Goal: Task Accomplishment & Management: Use online tool/utility

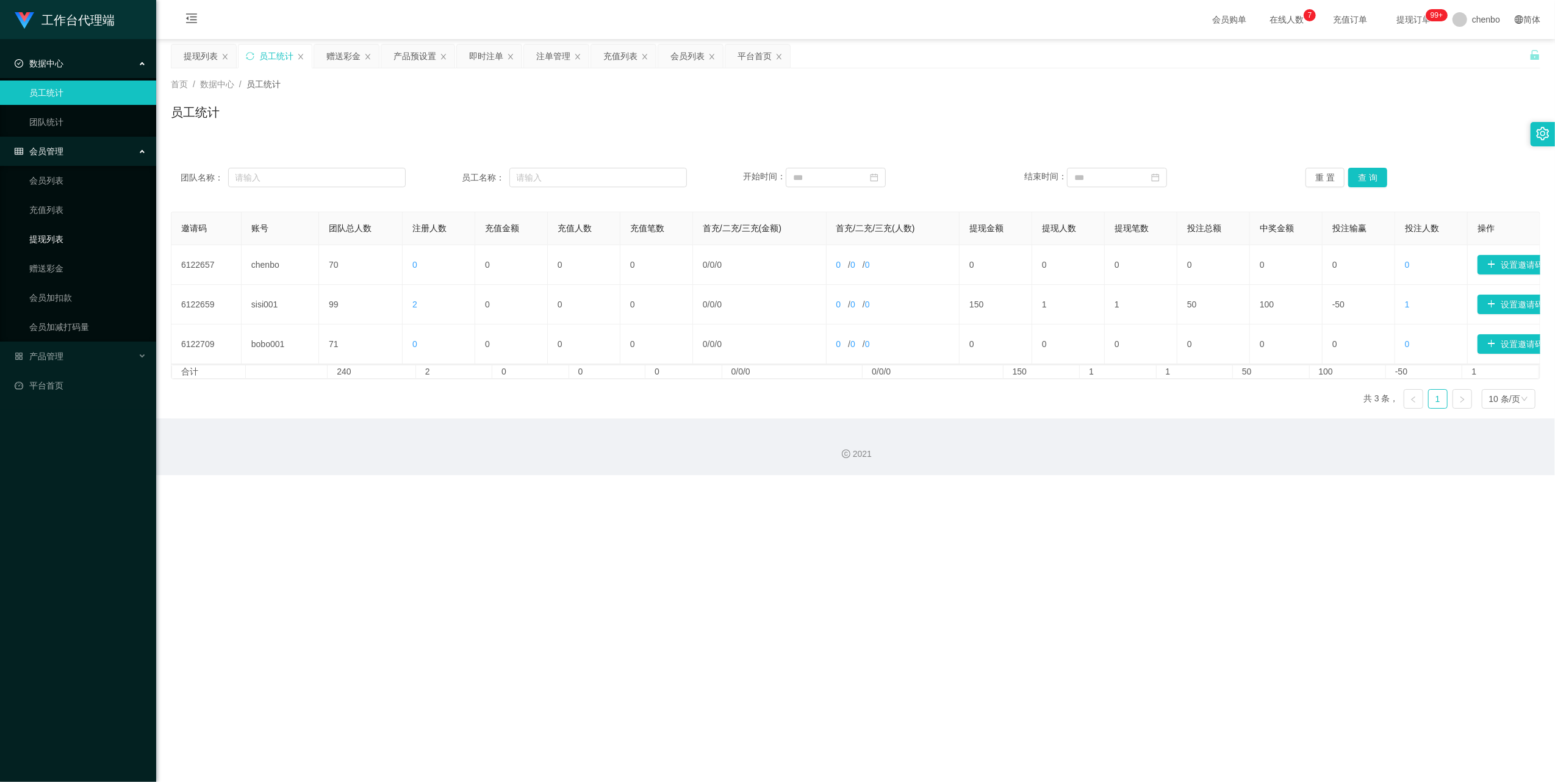
click at [62, 239] on link "提现列表" at bounding box center [87, 239] width 117 height 24
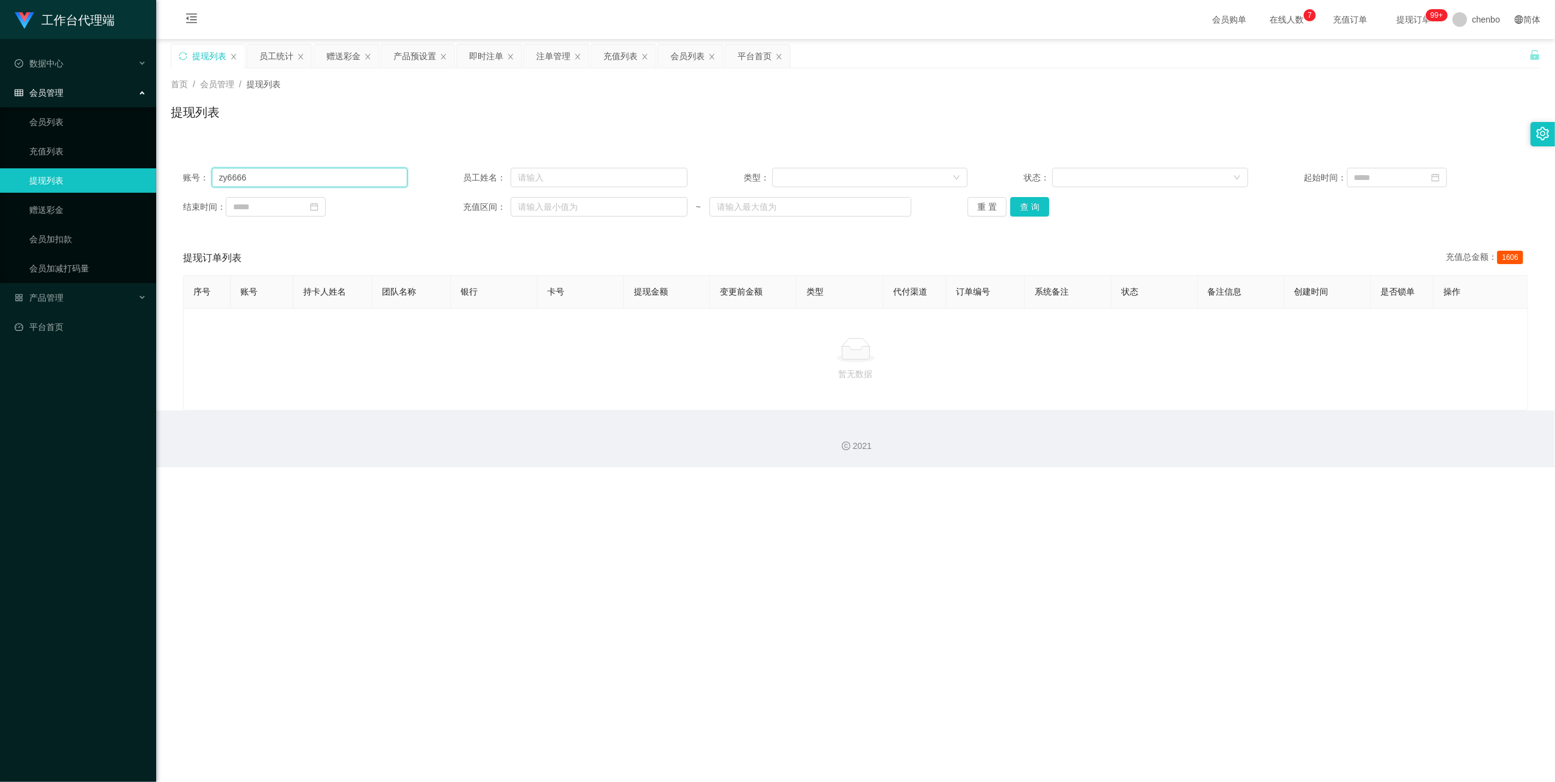
click at [315, 168] on input "zy6666" at bounding box center [310, 178] width 196 height 20
paste input "Selina"
type input "Selina"
click at [1033, 206] on button "查 询" at bounding box center [1029, 207] width 39 height 20
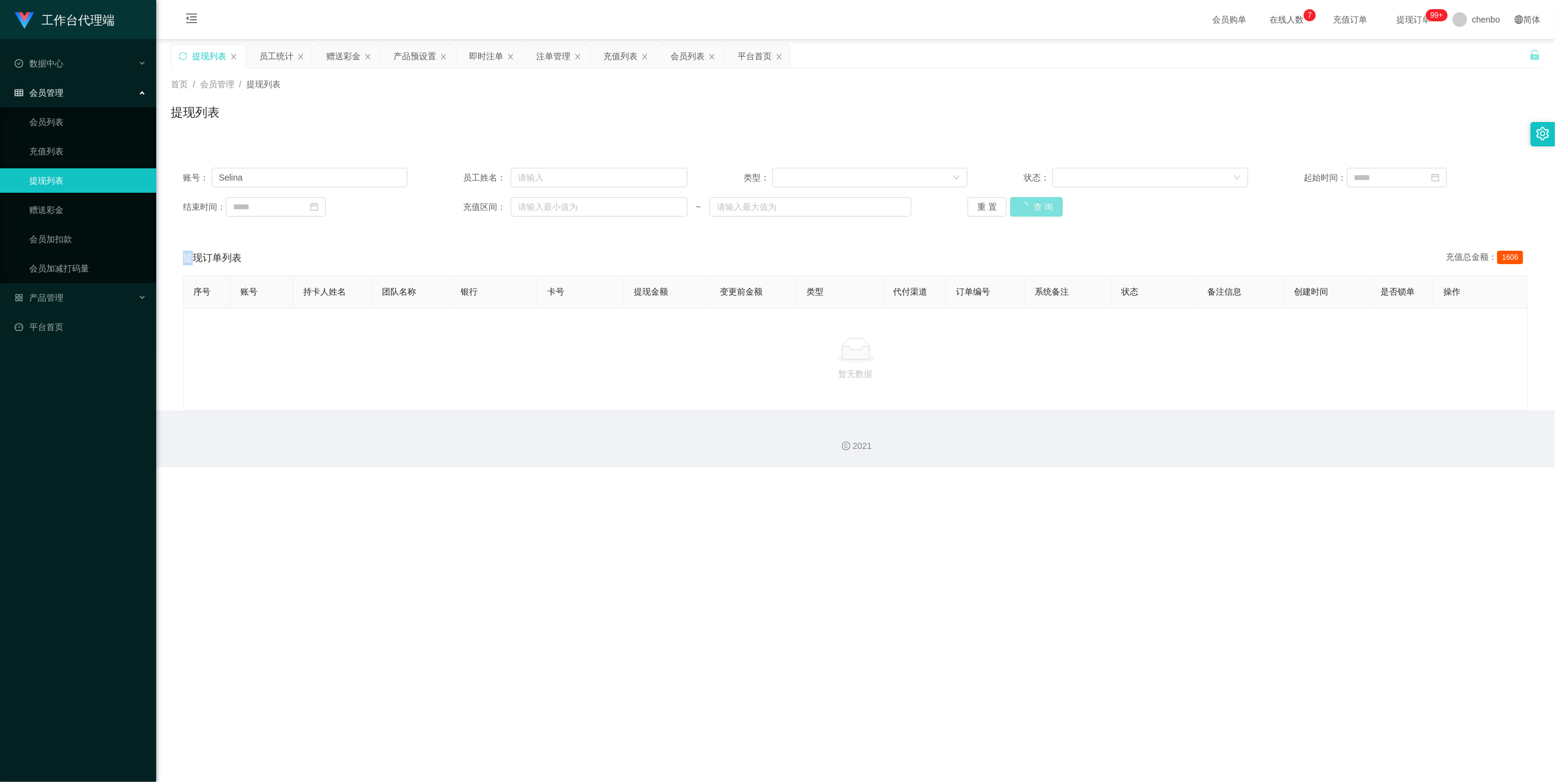
click at [1033, 206] on div "重 置 查 询" at bounding box center [1079, 207] width 224 height 20
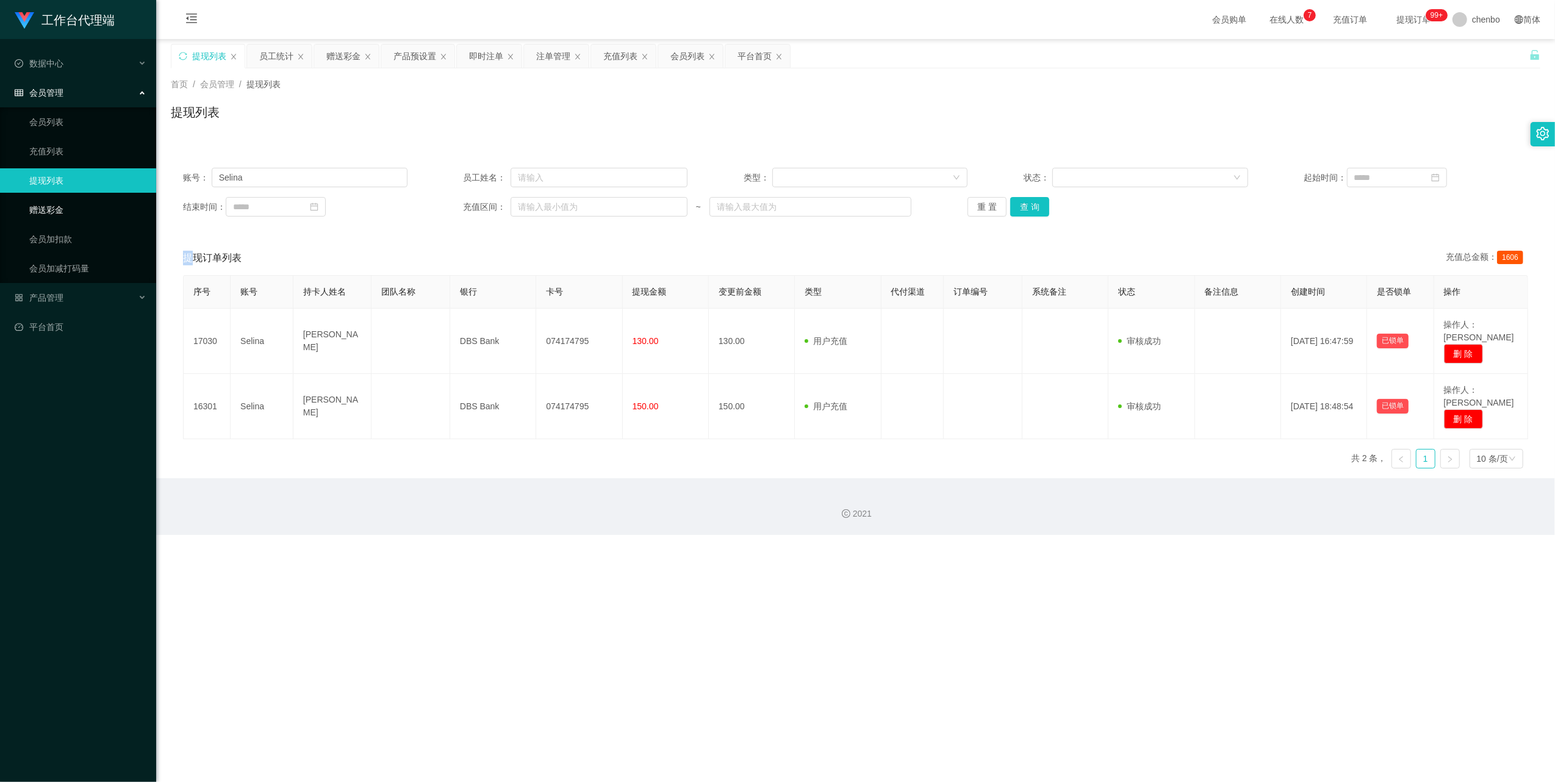
click at [37, 210] on link "赠送彩金" at bounding box center [87, 210] width 117 height 24
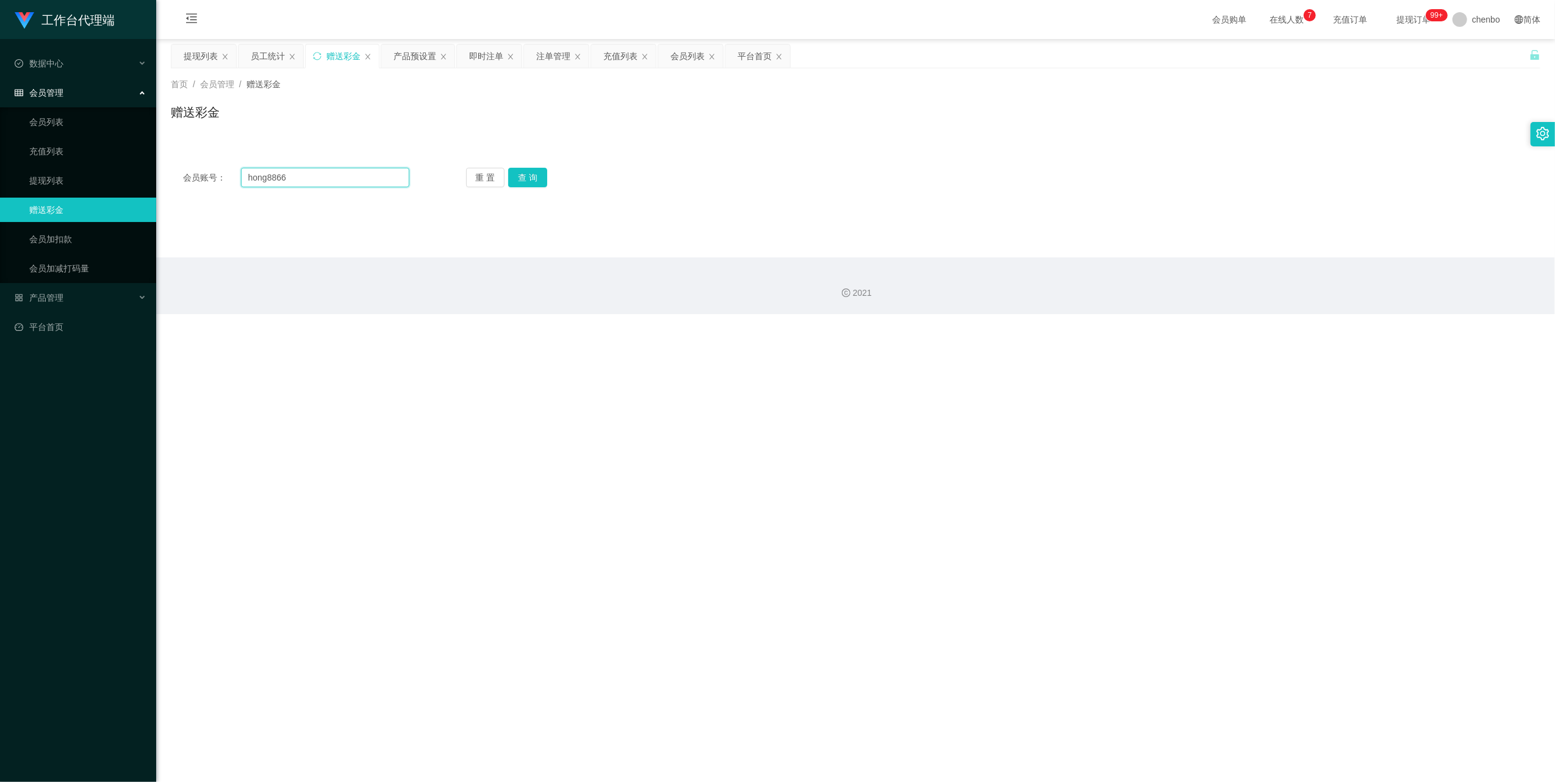
click at [313, 181] on input "hong8866" at bounding box center [325, 178] width 168 height 20
paste input "Selina"
type input "Selina"
click at [531, 178] on button "查 询" at bounding box center [527, 178] width 39 height 20
